Goal: Navigation & Orientation: Find specific page/section

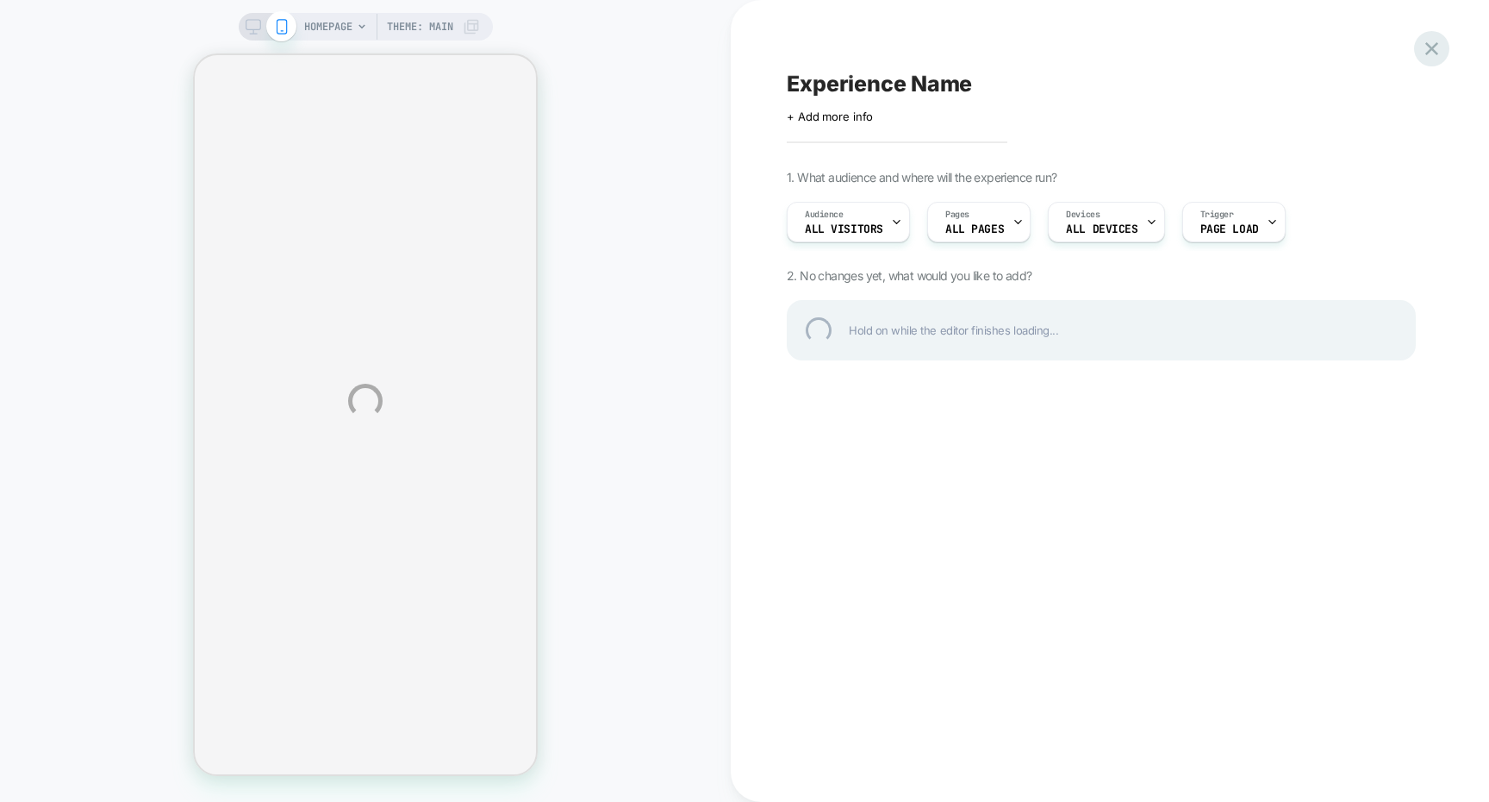
click at [1426, 48] on div at bounding box center [1431, 48] width 35 height 35
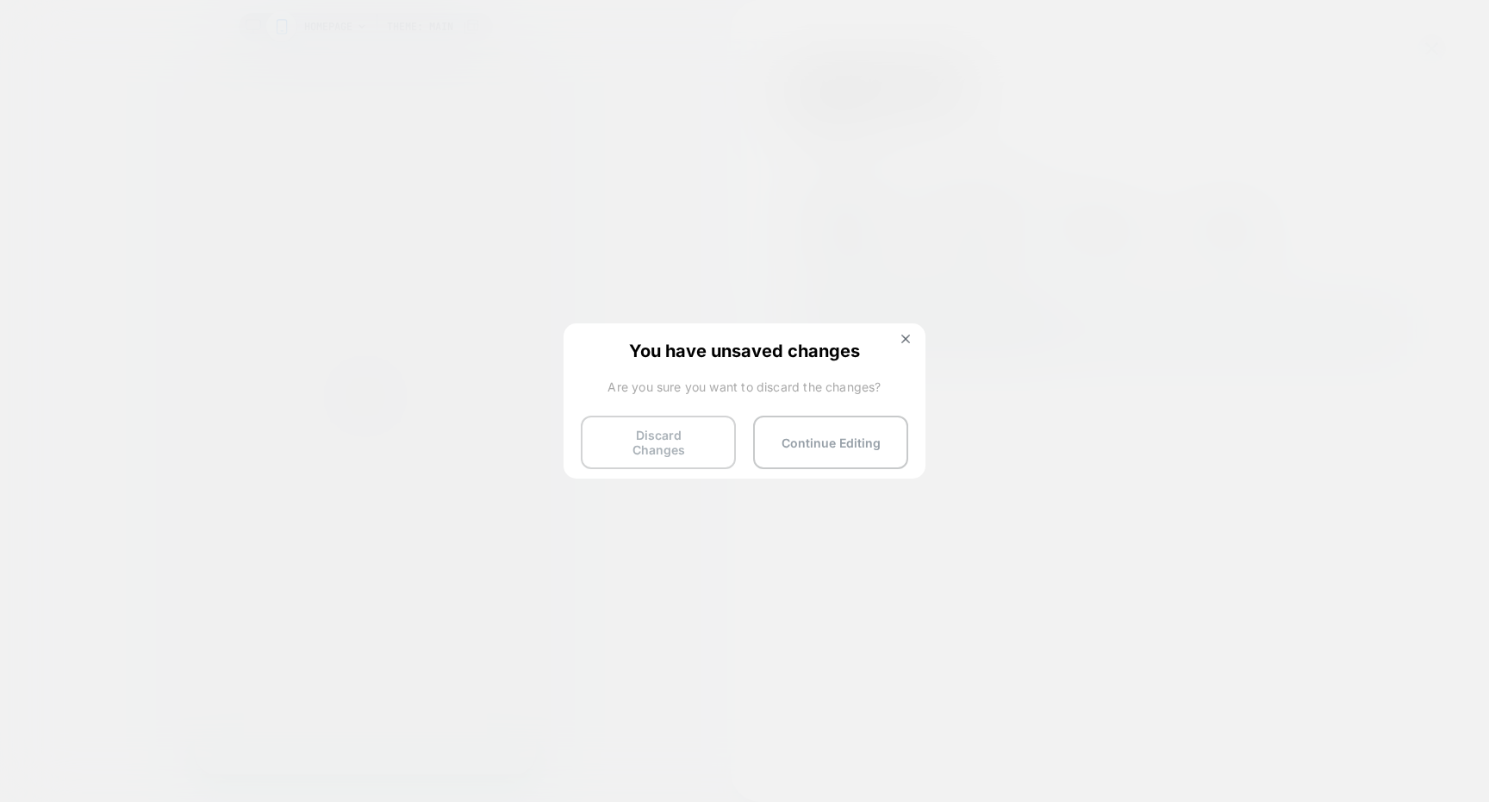
click at [689, 425] on button "Discard Changes" at bounding box center [658, 441] width 155 height 53
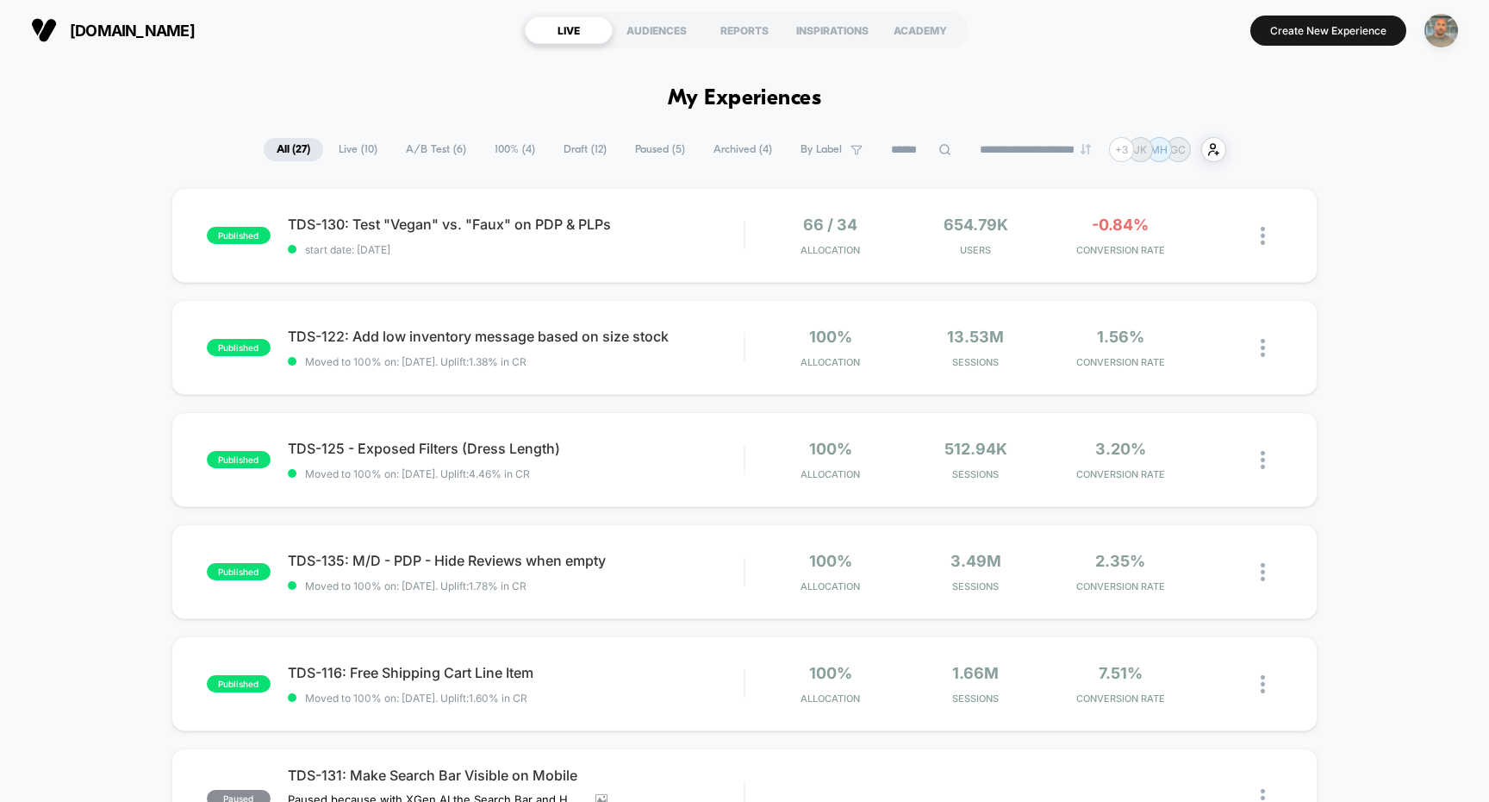
click at [1446, 26] on img "button" at bounding box center [1442, 31] width 34 height 34
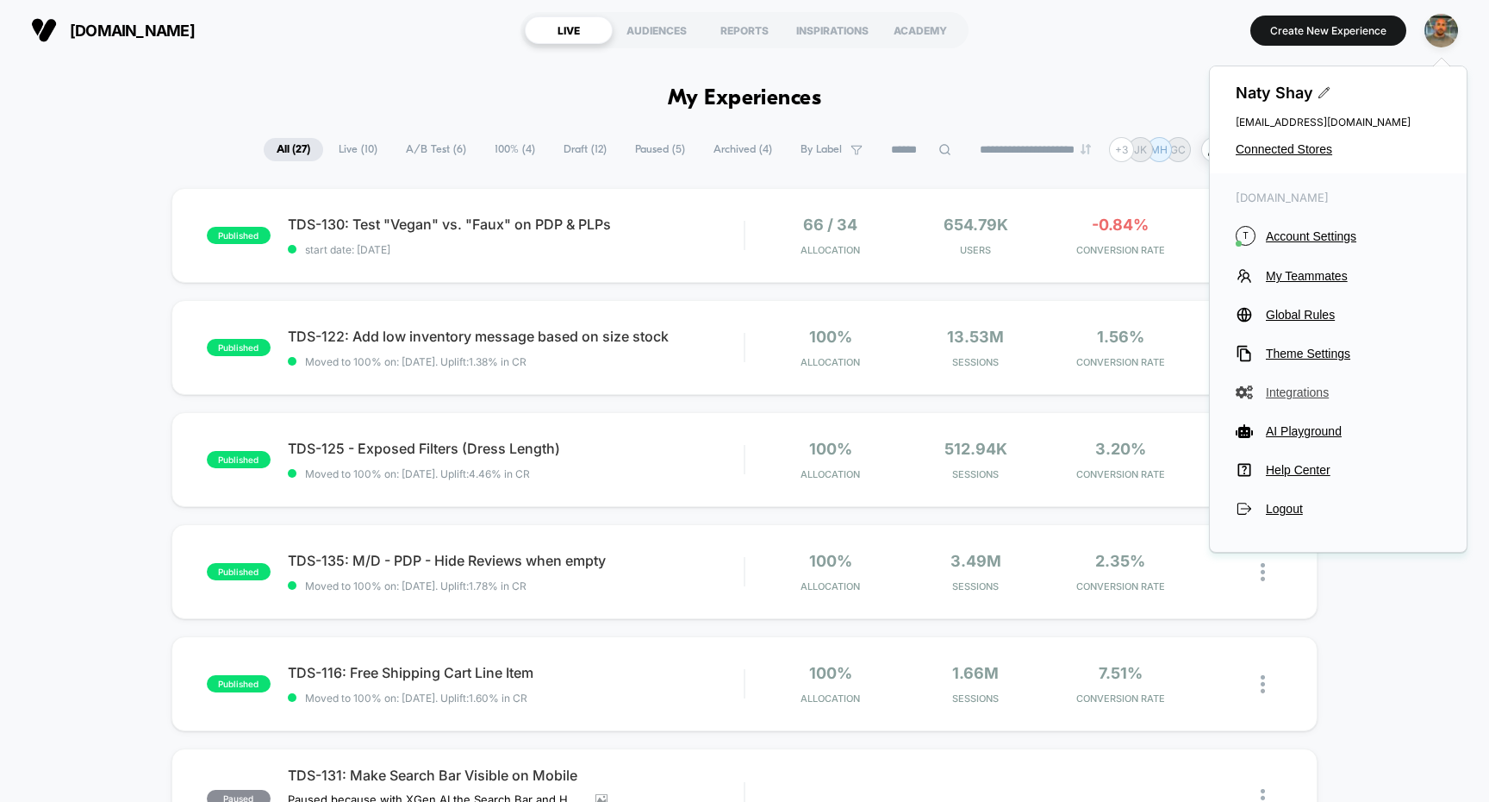
click at [1295, 390] on span "Integrations" at bounding box center [1353, 392] width 175 height 14
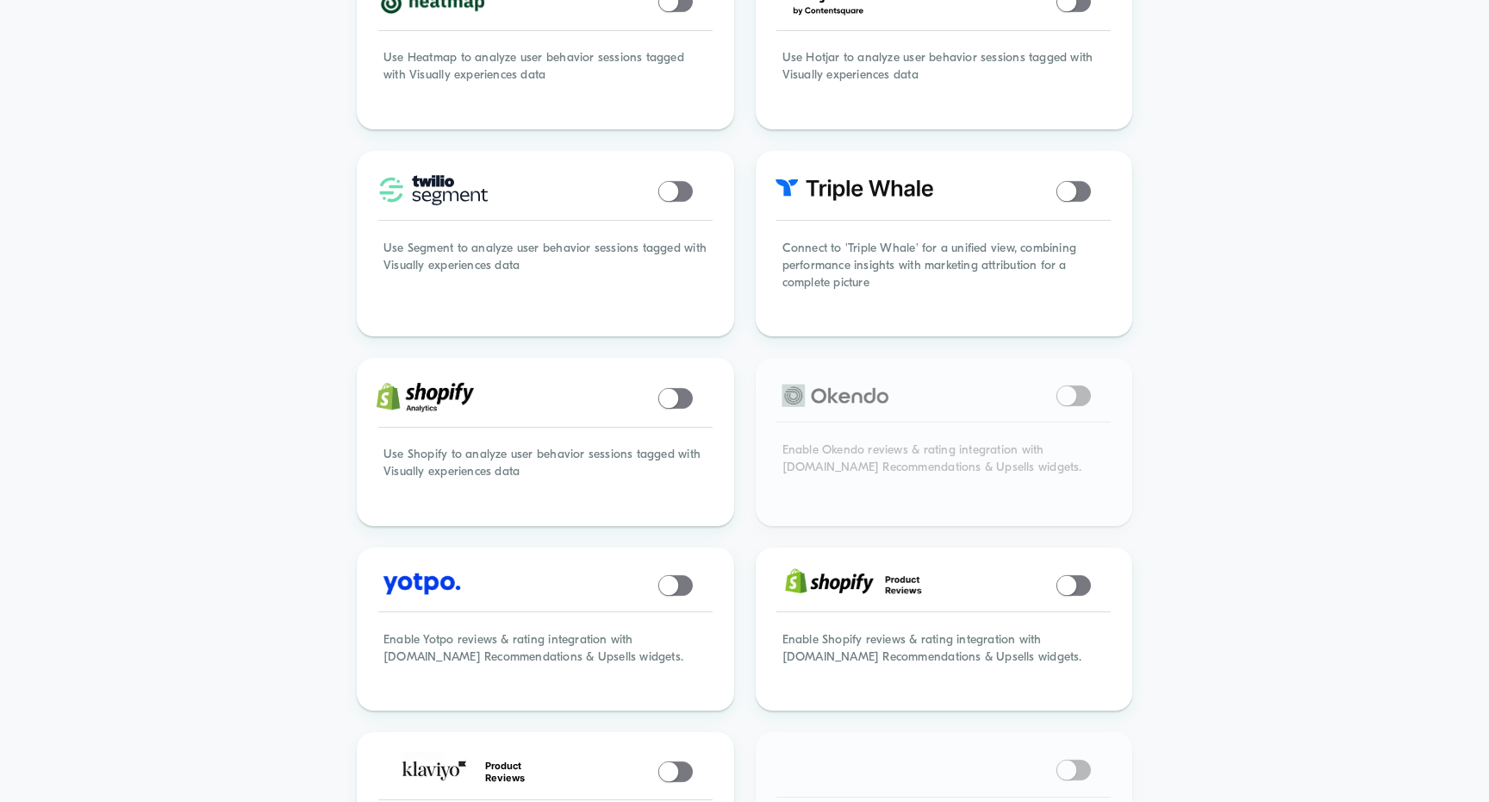
scroll to position [1030, 0]
